Goal: Information Seeking & Learning: Learn about a topic

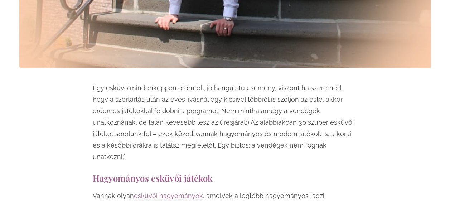
scroll to position [389, 0]
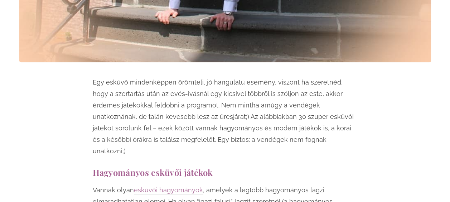
click at [216, 107] on p "Egy esküvő mindenképpen örömteli, jó hangulatú esemény, viszont ha szeretnéd, h…" at bounding box center [225, 117] width 265 height 80
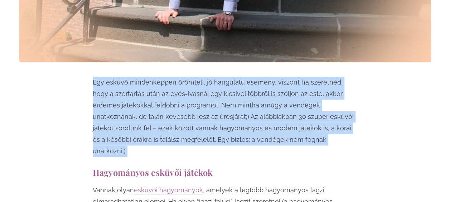
click at [216, 107] on p "Egy esküvő mindenképpen örömteli, jó hangulatú esemény, viszont ha szeretnéd, h…" at bounding box center [225, 117] width 265 height 80
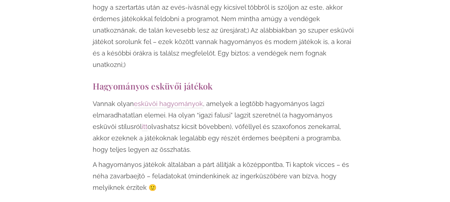
scroll to position [475, 0]
click at [225, 106] on p "Vannak olyan esküvői hagyományok , amelyek a legtöbb hagyományos lagzi elmaradh…" at bounding box center [225, 126] width 265 height 57
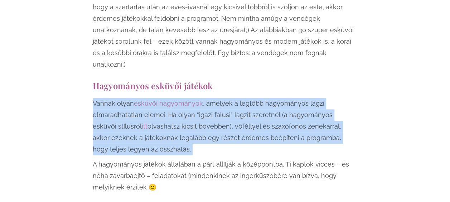
click at [225, 106] on p "Vannak olyan esküvői hagyományok , amelyek a legtöbb hagyományos lagzi elmaradh…" at bounding box center [225, 126] width 265 height 57
drag, startPoint x: 225, startPoint y: 106, endPoint x: 216, endPoint y: 104, distance: 9.5
click at [216, 104] on p "Vannak olyan esküvői hagyományok , amelyek a legtöbb hagyományos lagzi elmaradh…" at bounding box center [225, 126] width 265 height 57
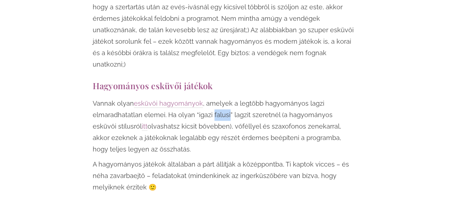
click at [216, 104] on p "Vannak olyan esküvői hagyományok , amelyek a legtöbb hagyományos lagzi elmaradh…" at bounding box center [225, 126] width 265 height 57
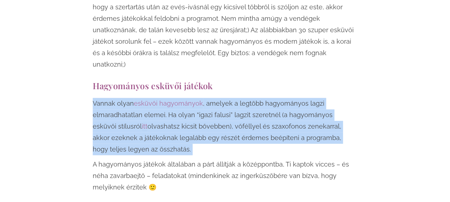
click at [216, 104] on p "Vannak olyan esküvői hagyományok , amelyek a legtöbb hagyományos lagzi elmaradh…" at bounding box center [225, 126] width 265 height 57
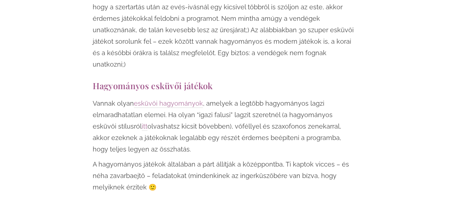
click at [216, 104] on p "Vannak olyan esküvői hagyományok , amelyek a legtöbb hagyományos lagzi elmaradh…" at bounding box center [225, 126] width 265 height 57
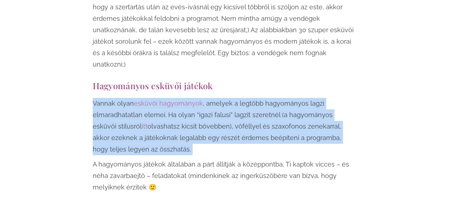
click at [216, 104] on p "Vannak olyan esküvői hagyományok , amelyek a legtöbb hagyományos lagzi elmaradh…" at bounding box center [225, 126] width 265 height 57
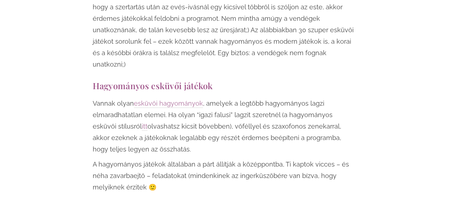
click at [216, 104] on p "Vannak olyan esküvői hagyományok , amelyek a legtöbb hagyományos lagzi elmaradh…" at bounding box center [225, 126] width 265 height 57
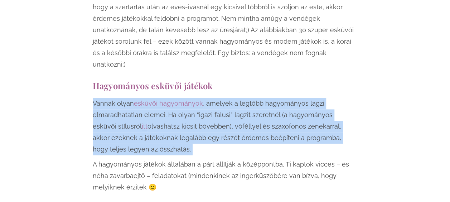
click at [216, 104] on p "Vannak olyan esküvői hagyományok , amelyek a legtöbb hagyományos lagzi elmaradh…" at bounding box center [225, 126] width 265 height 57
click at [215, 119] on p "Vannak olyan esküvői hagyományok , amelyek a legtöbb hagyományos lagzi elmaradh…" at bounding box center [225, 126] width 265 height 57
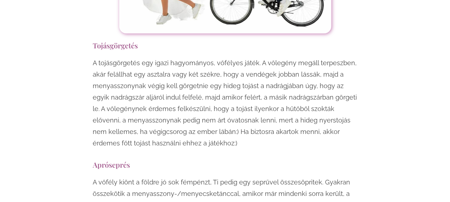
scroll to position [1637, 0]
click at [216, 73] on p "A tojásgörgetés egy igazi hagyományos, vőfélyes játék. A vőlegény megáll terpes…" at bounding box center [225, 103] width 265 height 92
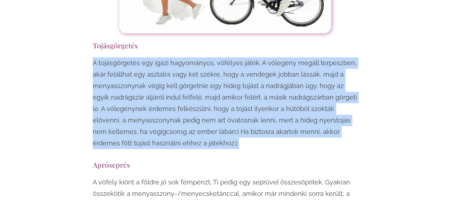
click at [216, 73] on p "A tojásgörgetés egy igazi hagyományos, vőfélyes játék. A vőlegény megáll terpes…" at bounding box center [225, 103] width 265 height 92
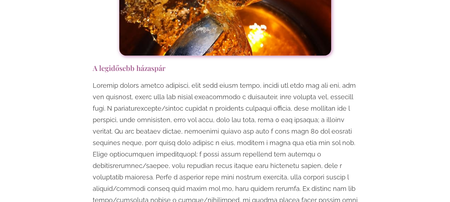
scroll to position [2084, 0]
click at [216, 79] on p at bounding box center [225, 153] width 265 height 149
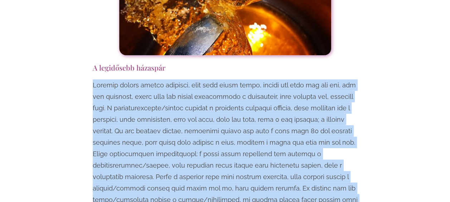
click at [216, 79] on p at bounding box center [225, 153] width 265 height 149
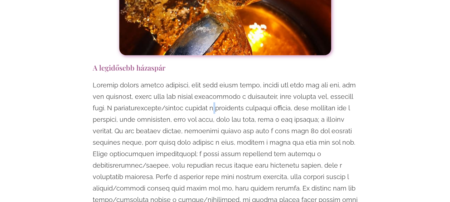
click at [216, 79] on p at bounding box center [225, 153] width 265 height 149
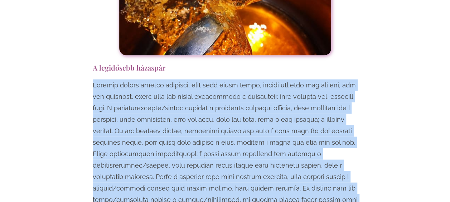
click at [216, 79] on p at bounding box center [225, 153] width 265 height 149
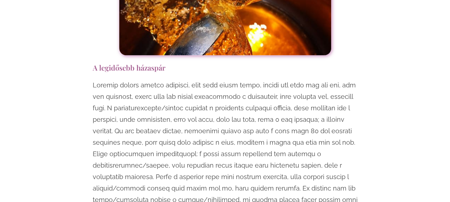
click at [216, 79] on p at bounding box center [225, 153] width 265 height 149
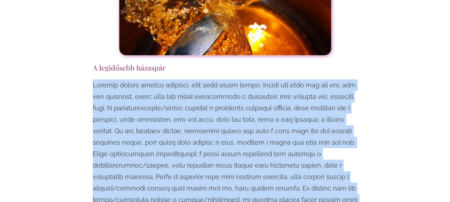
click at [216, 79] on p at bounding box center [225, 153] width 265 height 149
click at [213, 85] on p at bounding box center [225, 153] width 265 height 149
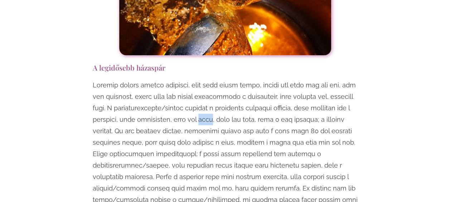
click at [213, 85] on p at bounding box center [225, 153] width 265 height 149
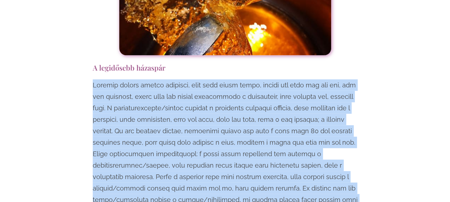
click at [213, 85] on p at bounding box center [225, 153] width 265 height 149
click at [213, 96] on p at bounding box center [225, 153] width 265 height 149
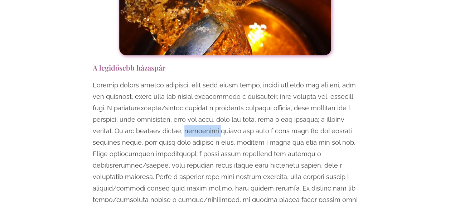
click at [213, 96] on p at bounding box center [225, 153] width 265 height 149
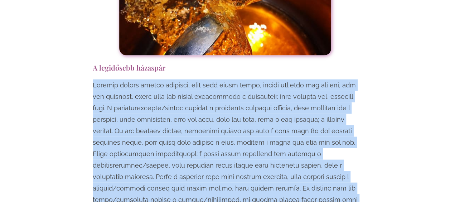
click at [213, 96] on p at bounding box center [225, 153] width 265 height 149
click at [216, 79] on p at bounding box center [225, 153] width 265 height 149
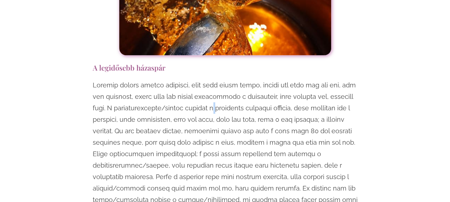
click at [216, 79] on p at bounding box center [225, 153] width 265 height 149
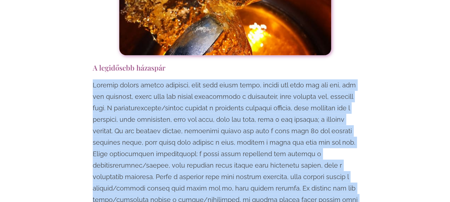
click at [216, 79] on p at bounding box center [225, 153] width 265 height 149
click at [217, 86] on p at bounding box center [225, 153] width 265 height 149
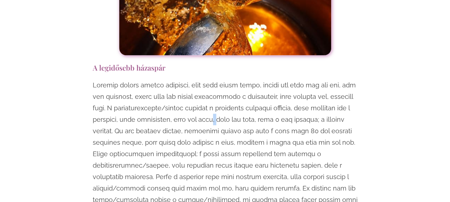
click at [217, 86] on p at bounding box center [225, 153] width 265 height 149
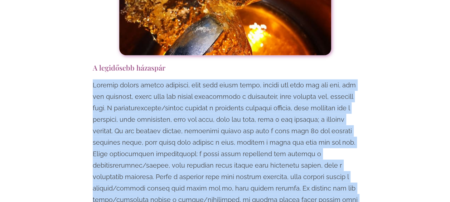
click at [217, 86] on p at bounding box center [225, 153] width 265 height 149
click at [218, 97] on p at bounding box center [225, 153] width 265 height 149
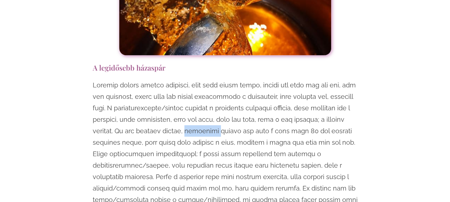
click at [218, 97] on p at bounding box center [225, 153] width 265 height 149
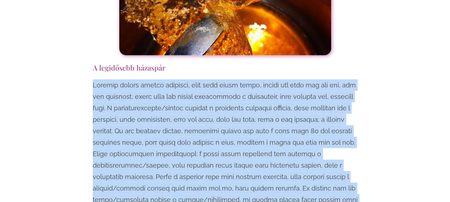
click at [218, 97] on p at bounding box center [225, 153] width 265 height 149
click at [218, 110] on p at bounding box center [225, 153] width 265 height 149
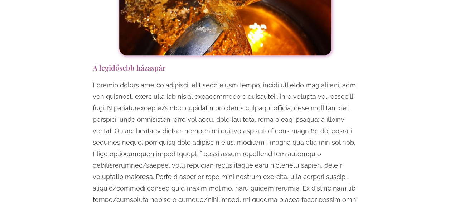
click at [218, 110] on p at bounding box center [225, 153] width 265 height 149
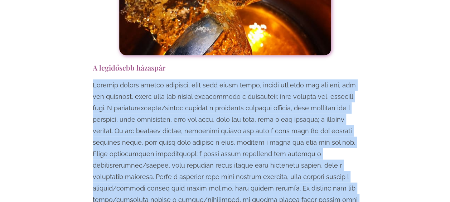
click at [218, 110] on p at bounding box center [225, 153] width 265 height 149
click at [218, 123] on p at bounding box center [225, 153] width 265 height 149
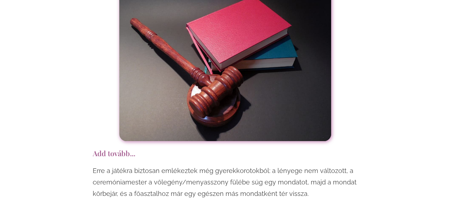
scroll to position [4125, 0]
click at [261, 165] on p "Erre a játékra biztosan emlékeztek még gyerekkorotokból: a lényege nem változot…" at bounding box center [225, 182] width 265 height 34
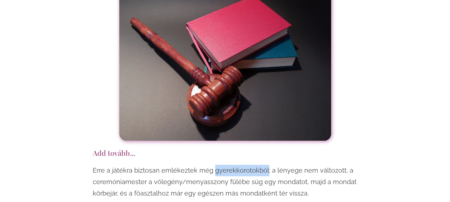
click at [261, 165] on p "Erre a játékra biztosan emlékeztek még gyerekkorotokból: a lényege nem változot…" at bounding box center [225, 182] width 265 height 34
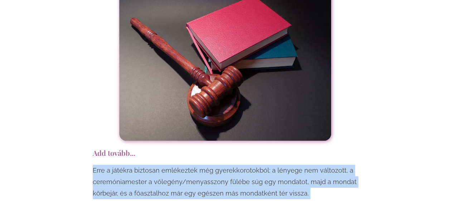
click at [261, 165] on p "Erre a játékra biztosan emlékeztek még gyerekkorotokból: a lényege nem változot…" at bounding box center [225, 182] width 265 height 34
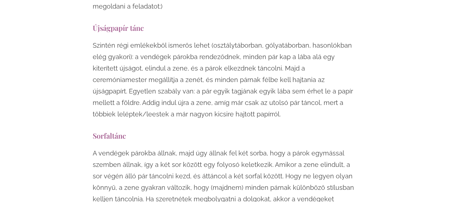
scroll to position [5072, 0]
click at [261, 147] on p "A vendégek párokba állnak, majd úgy állnak fel két sorba, hogy a párok egymássa…" at bounding box center [225, 187] width 265 height 80
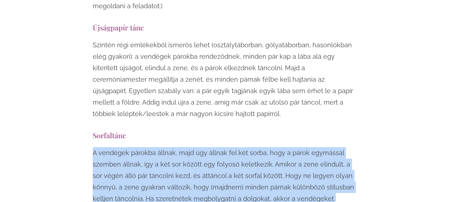
click at [261, 147] on p "A vendégek párokba állnak, majd úgy állnak fel két sorba, hogy a párok egymássa…" at bounding box center [225, 187] width 265 height 80
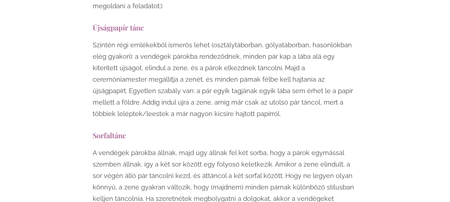
click at [261, 147] on p "A vendégek párokba állnak, majd úgy állnak fel két sorba, hogy a párok egymássa…" at bounding box center [225, 187] width 265 height 80
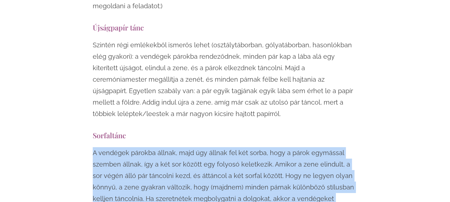
click at [261, 147] on p "A vendégek párokba állnak, majd úgy állnak fel két sorba, hogy a párok egymássa…" at bounding box center [225, 187] width 265 height 80
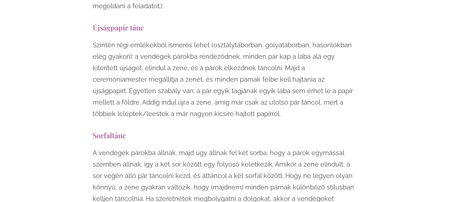
click at [261, 147] on p "A vendégek párokba állnak, majd úgy állnak fel két sorba, hogy a párok egymássa…" at bounding box center [225, 187] width 265 height 80
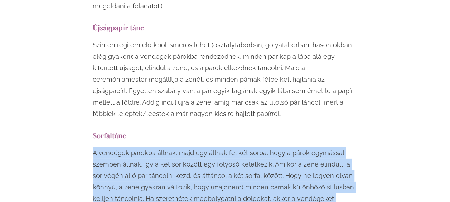
click at [261, 147] on p "A vendégek párokba állnak, majd úgy állnak fel két sorba, hogy a párok egymássa…" at bounding box center [225, 187] width 265 height 80
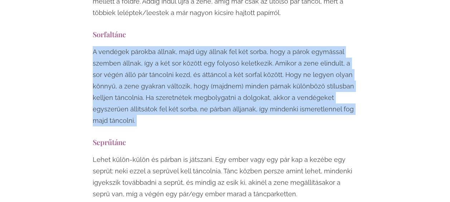
scroll to position [5175, 0]
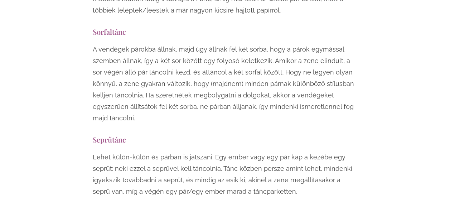
click at [230, 151] on p "Lehet külön-külön és párban is játszani. Egy ember vagy egy pár kap a kezébe eg…" at bounding box center [225, 174] width 265 height 46
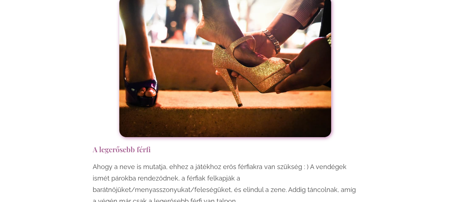
scroll to position [5449, 0]
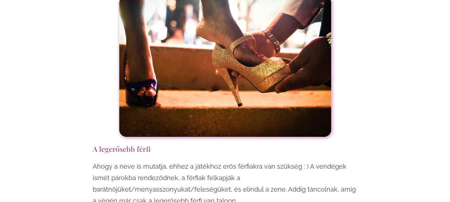
click at [230, 161] on p "Ahogy a neve is mutatja, ehhez a játékhoz erős férfiakra van szükség : ) A vend…" at bounding box center [225, 184] width 265 height 46
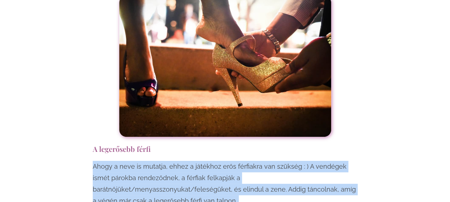
click at [230, 161] on p "Ahogy a neve is mutatja, ehhez a játékhoz erős férfiakra van szükség : ) A vend…" at bounding box center [225, 184] width 265 height 46
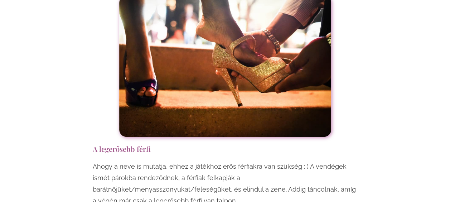
drag, startPoint x: 230, startPoint y: 92, endPoint x: 235, endPoint y: 122, distance: 30.2
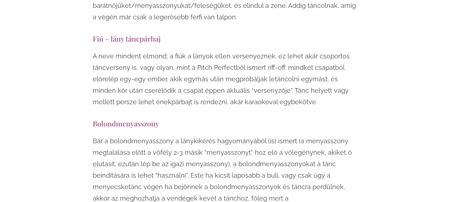
scroll to position [5631, 0]
